Goal: Transaction & Acquisition: Book appointment/travel/reservation

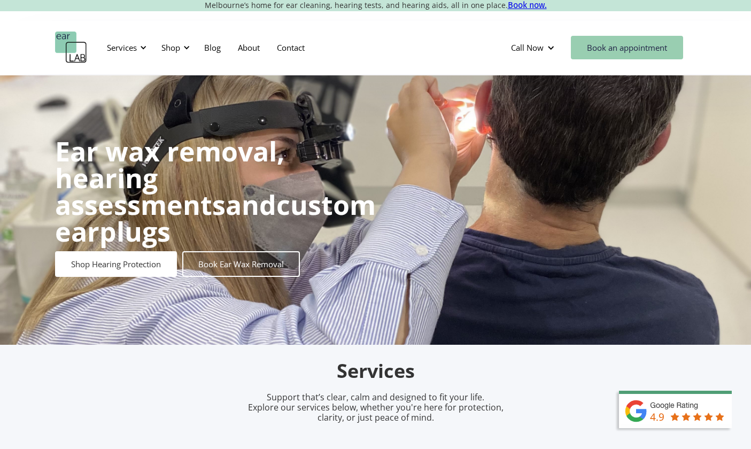
click at [633, 40] on link "Book an appointment" at bounding box center [627, 48] width 112 height 24
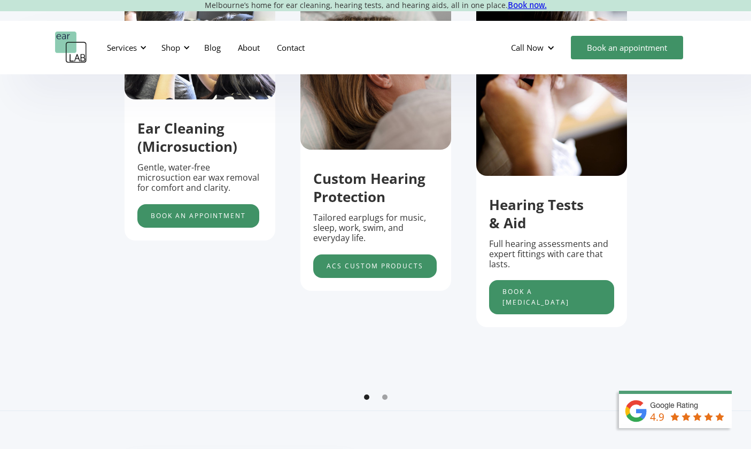
scroll to position [449, 0]
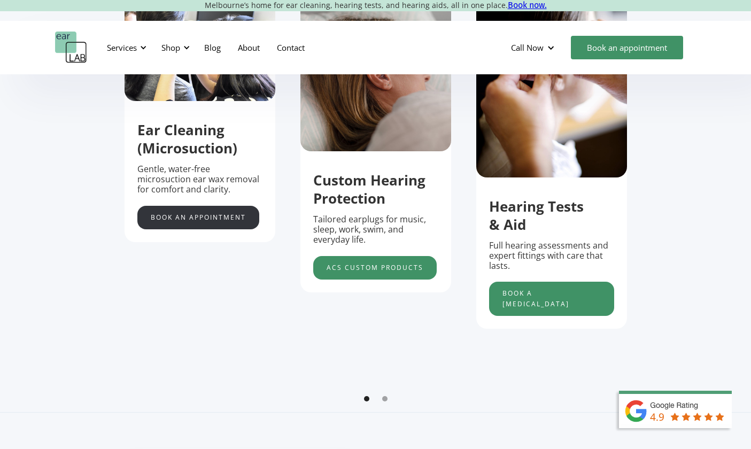
click at [200, 224] on link "Book an appointment" at bounding box center [198, 218] width 122 height 24
